Goal: Task Accomplishment & Management: Use online tool/utility

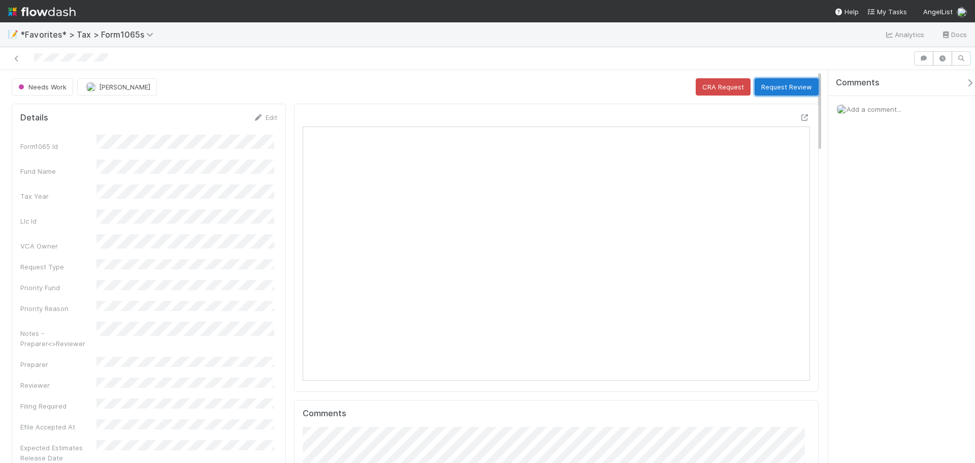
click at [778, 83] on button "Request Review" at bounding box center [787, 86] width 64 height 17
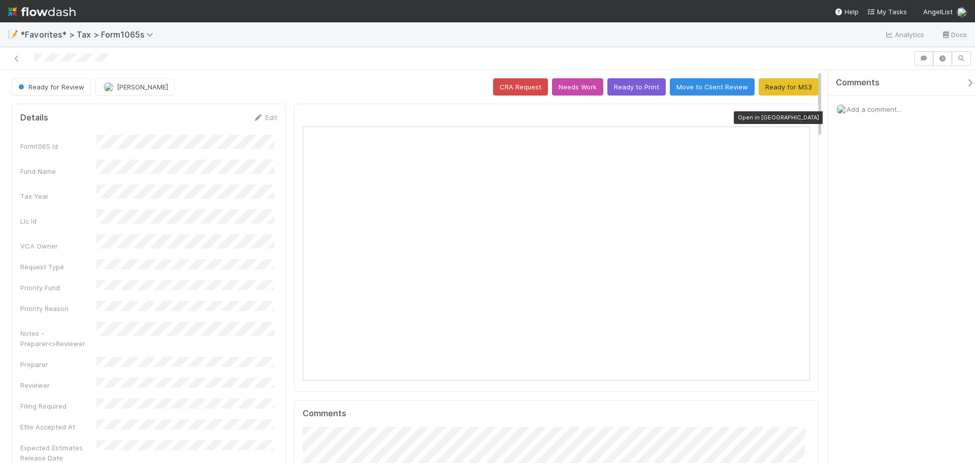
click at [800, 118] on icon at bounding box center [805, 117] width 10 height 7
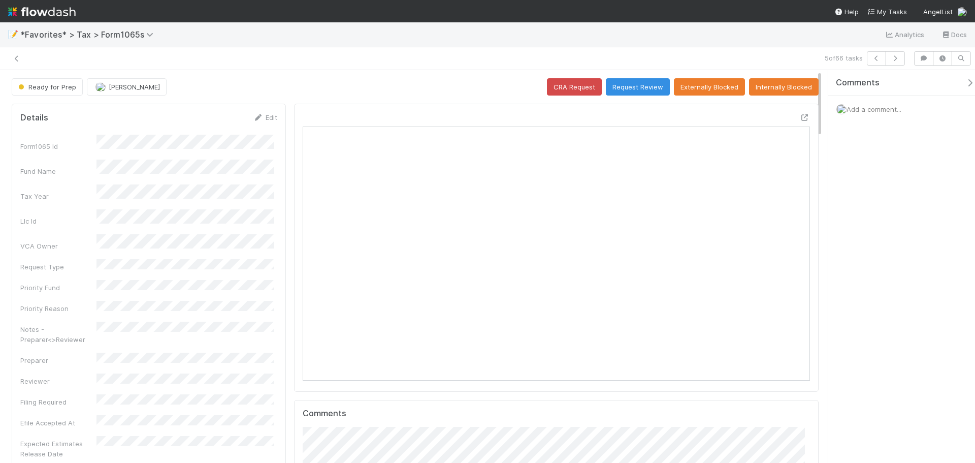
scroll to position [199, 495]
click at [643, 85] on button "Request Review" at bounding box center [638, 86] width 64 height 17
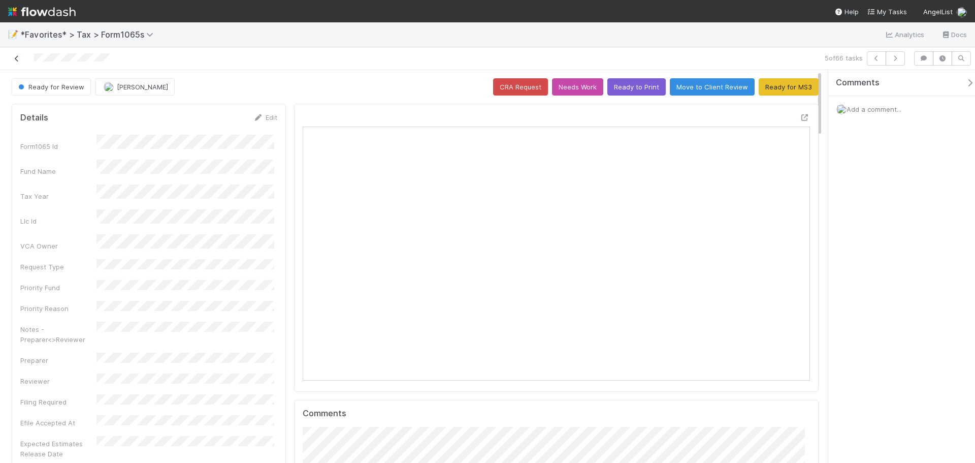
click at [16, 57] on icon at bounding box center [17, 58] width 10 height 7
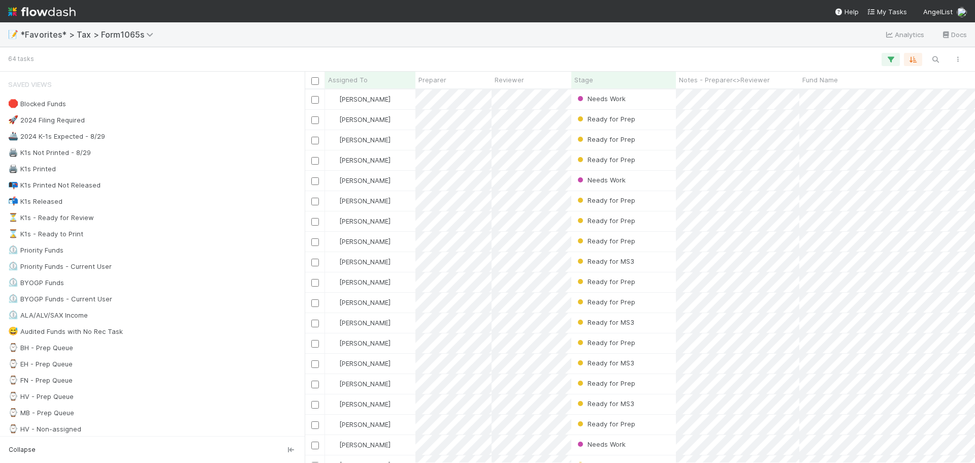
scroll to position [366, 663]
click at [659, 102] on div "Needs Work" at bounding box center [623, 99] width 105 height 20
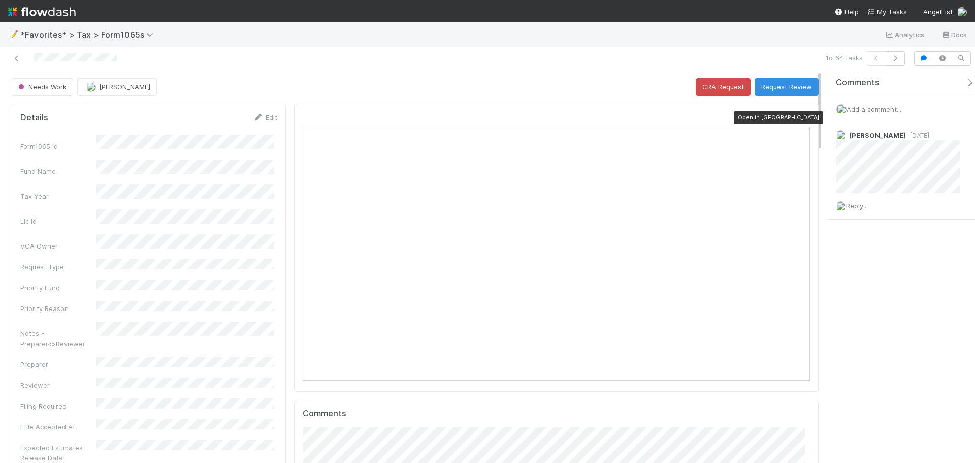
click at [800, 116] on icon at bounding box center [805, 117] width 10 height 7
click at [14, 63] on link at bounding box center [17, 58] width 10 height 10
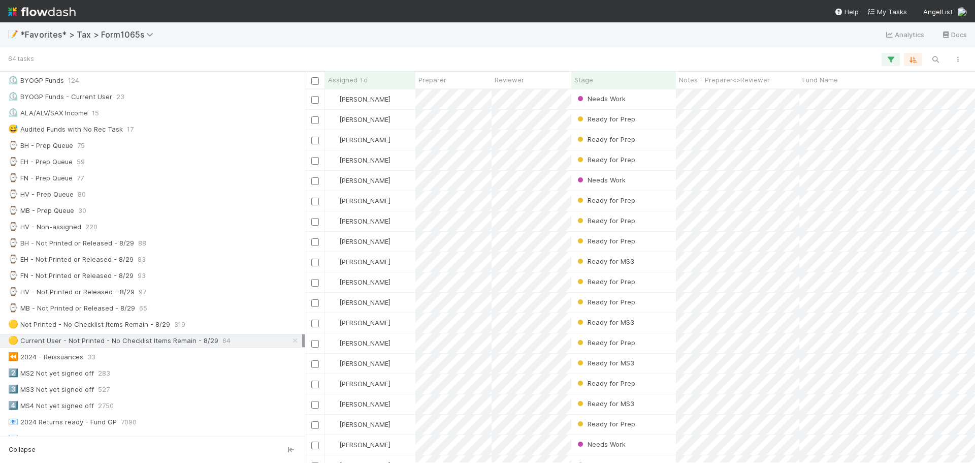
scroll to position [51, 0]
